Goal: Complete application form: Complete application form

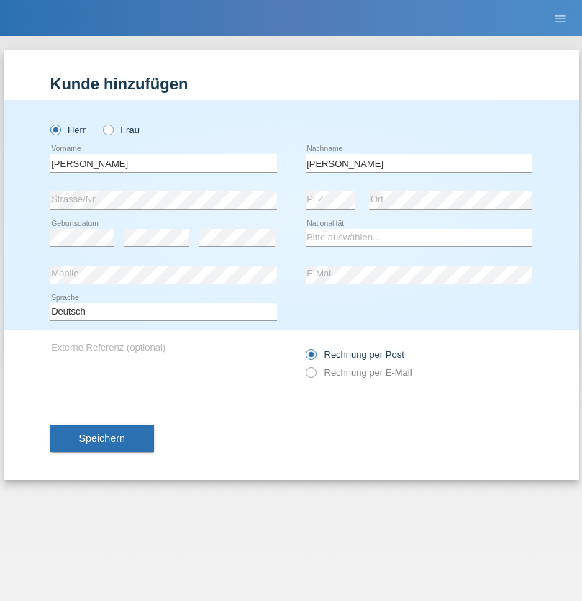
type input "[PERSON_NAME]"
select select "CH"
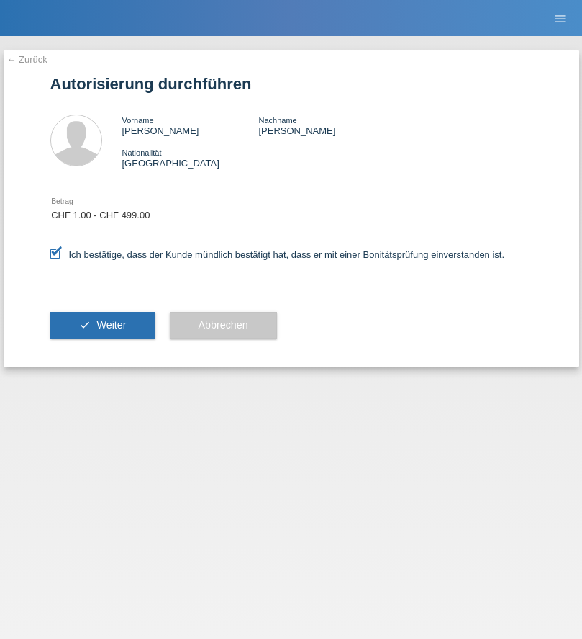
select select "1"
click at [102, 325] on span "Weiter" at bounding box center [111, 325] width 30 height 12
